Goal: Task Accomplishment & Management: Manage account settings

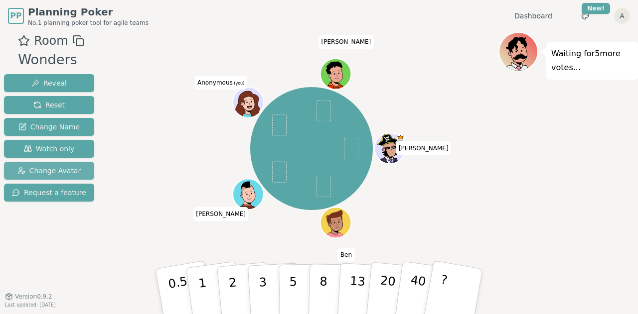
click at [64, 167] on span "Change Avatar" at bounding box center [49, 171] width 64 height 10
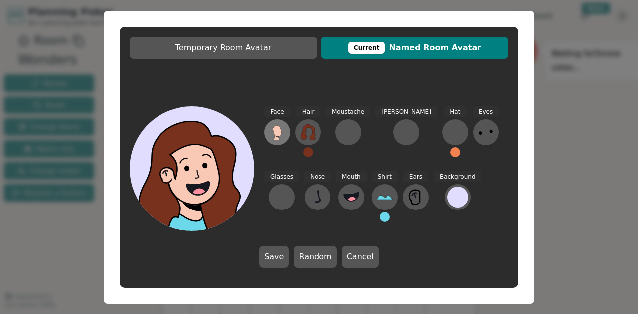
click at [273, 135] on icon at bounding box center [277, 133] width 16 height 16
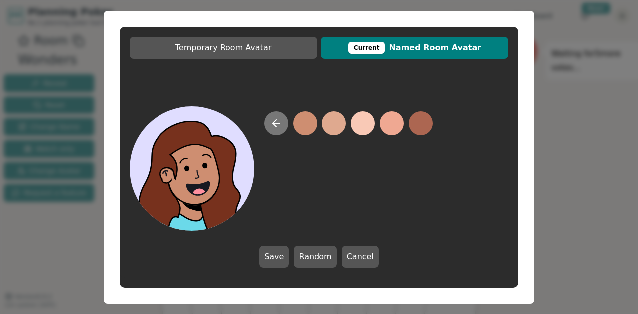
click at [274, 117] on button at bounding box center [276, 124] width 24 height 24
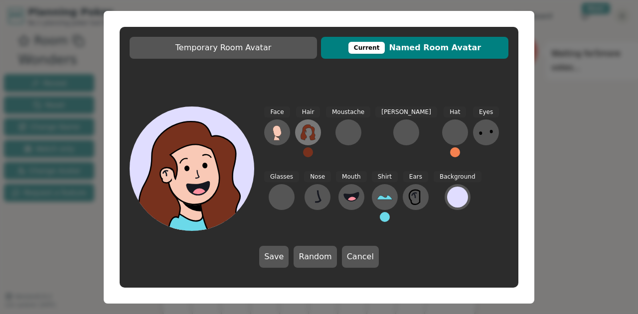
click at [303, 132] on icon at bounding box center [307, 133] width 14 height 16
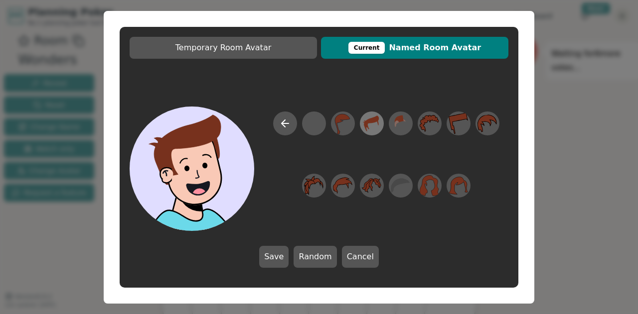
click at [373, 119] on icon at bounding box center [371, 124] width 15 height 16
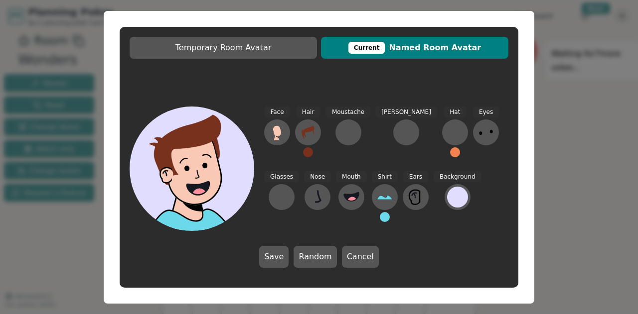
click at [307, 154] on button at bounding box center [308, 152] width 10 height 10
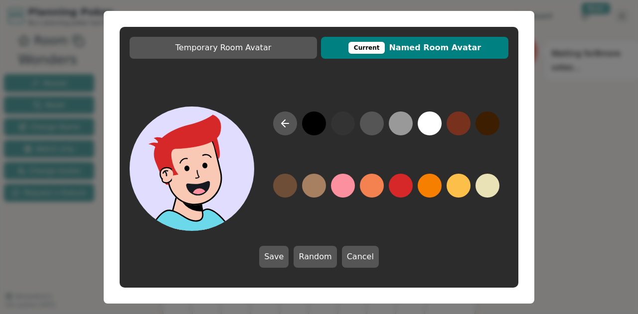
click at [404, 187] on button at bounding box center [401, 186] width 24 height 24
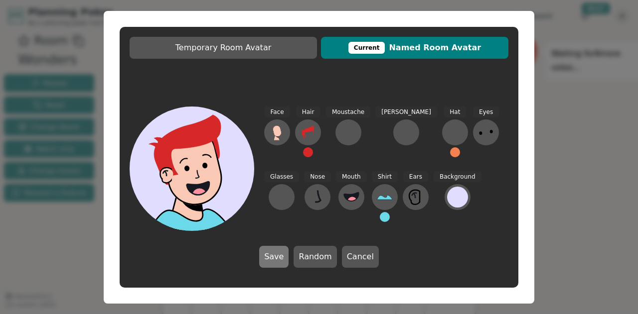
click at [274, 253] on button "Save" at bounding box center [273, 257] width 29 height 22
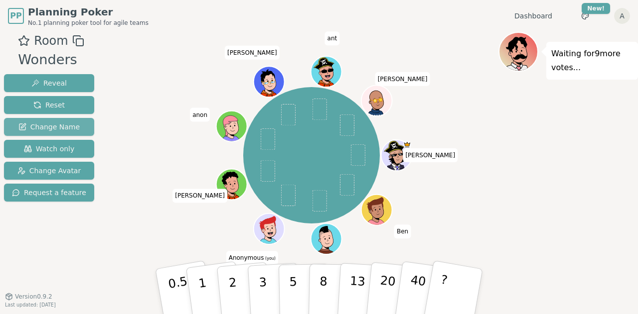
click at [34, 122] on span "Change Name" at bounding box center [48, 127] width 61 height 10
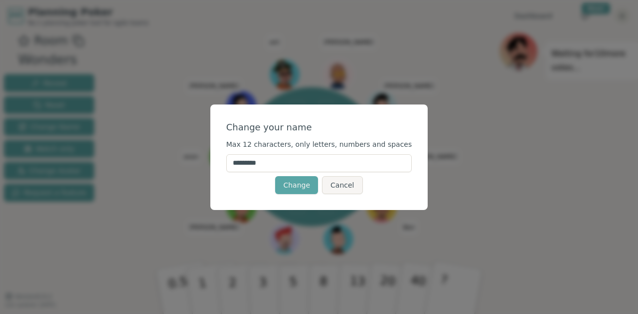
click at [326, 166] on input "*********" at bounding box center [319, 163] width 186 height 18
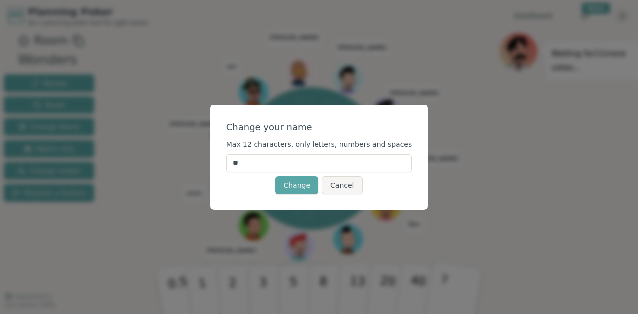
type input "*"
type input "****"
click at [297, 185] on button "Change" at bounding box center [296, 185] width 43 height 18
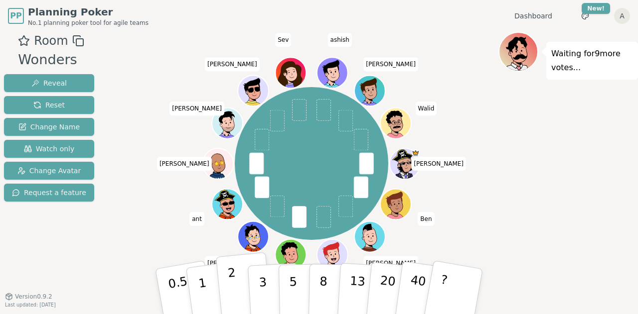
click at [232, 288] on p "2" at bounding box center [233, 293] width 13 height 54
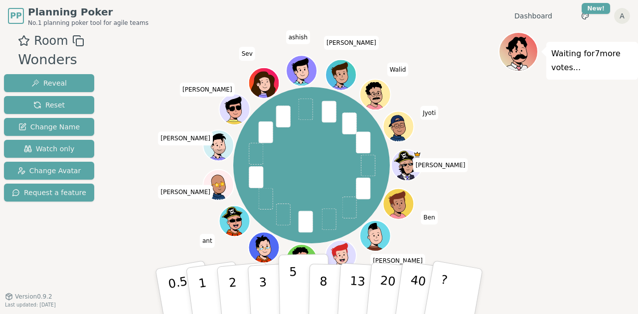
click at [299, 284] on button "5" at bounding box center [303, 292] width 51 height 76
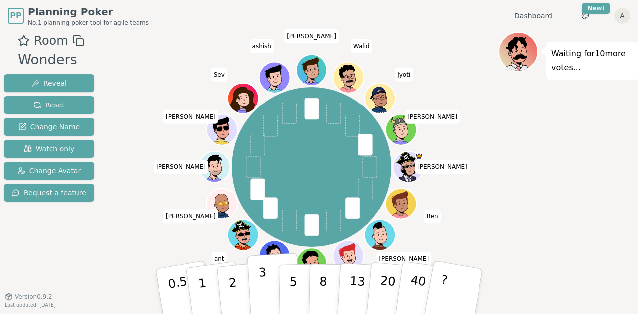
click at [266, 281] on button "3" at bounding box center [274, 292] width 54 height 78
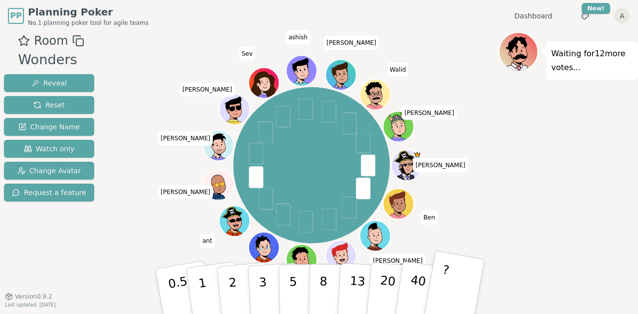
click at [447, 286] on button "?" at bounding box center [453, 292] width 62 height 82
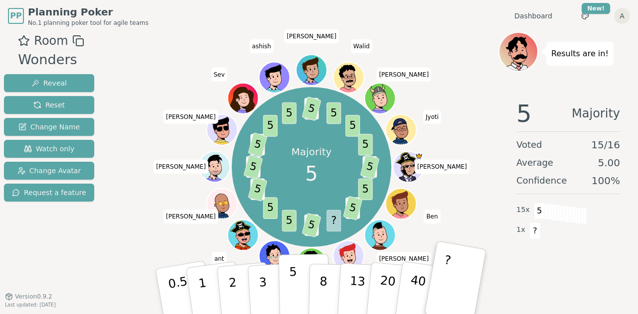
click at [296, 295] on button "5" at bounding box center [303, 292] width 51 height 76
